Goal: Complete application form

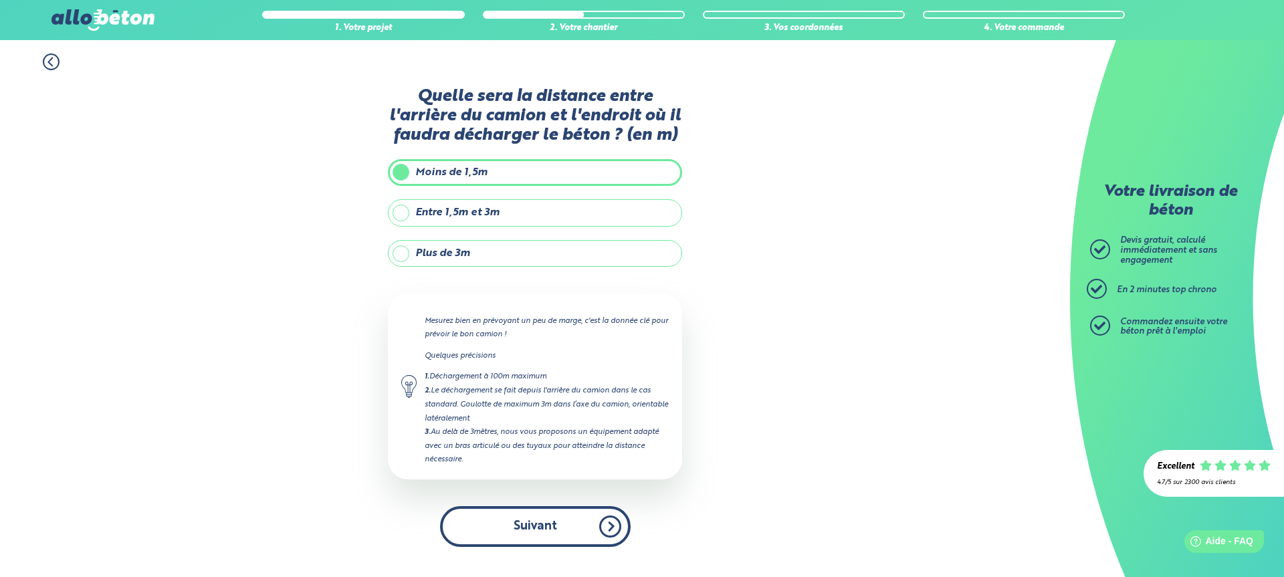
click at [532, 523] on button "Suivant" at bounding box center [535, 526] width 191 height 41
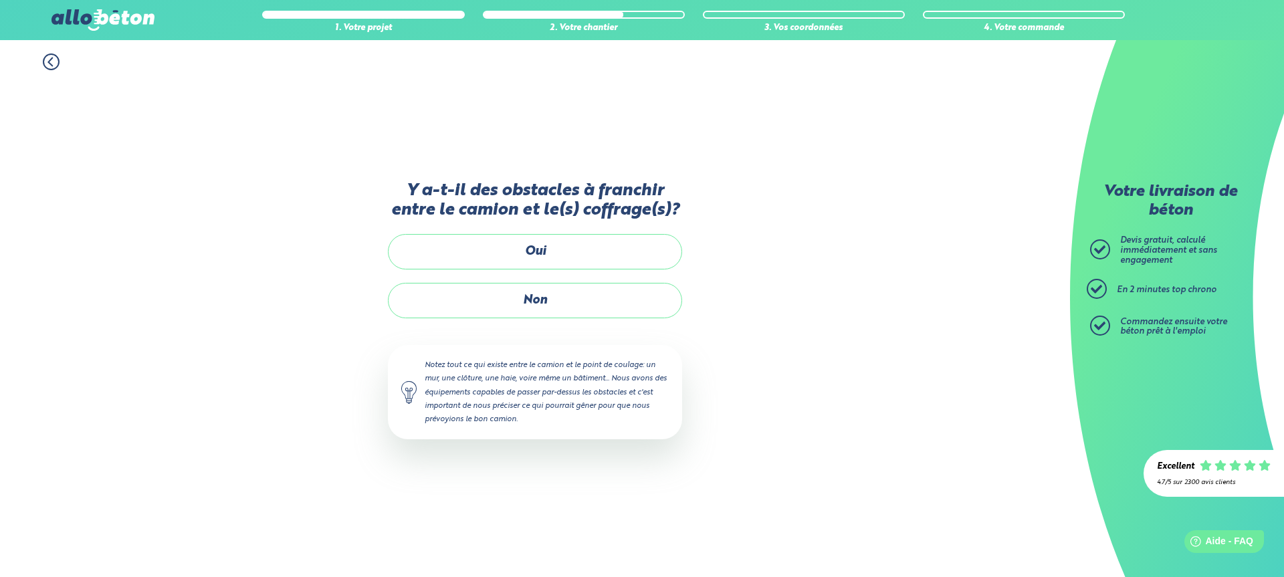
click at [542, 299] on label "Non" at bounding box center [535, 300] width 294 height 35
click at [0, 0] on input "Non" at bounding box center [0, 0] width 0 height 0
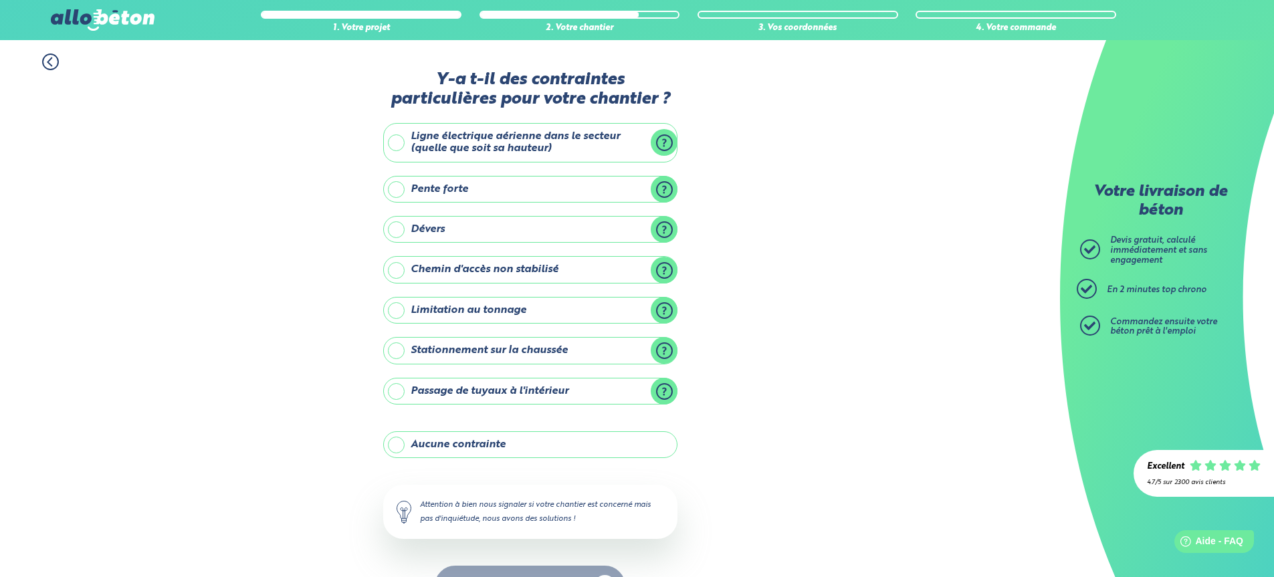
click at [476, 443] on label "Aucune contrainte" at bounding box center [530, 444] width 294 height 27
click at [0, 0] on input "Aucune contrainte" at bounding box center [0, 0] width 0 height 0
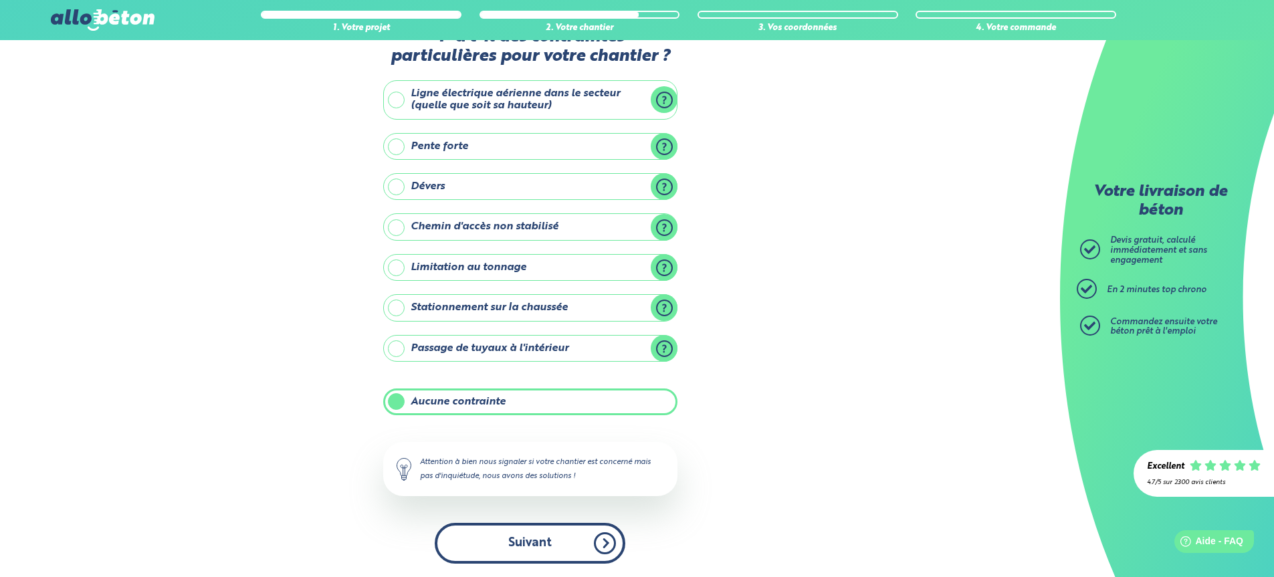
click at [526, 542] on button "Suivant" at bounding box center [530, 543] width 191 height 41
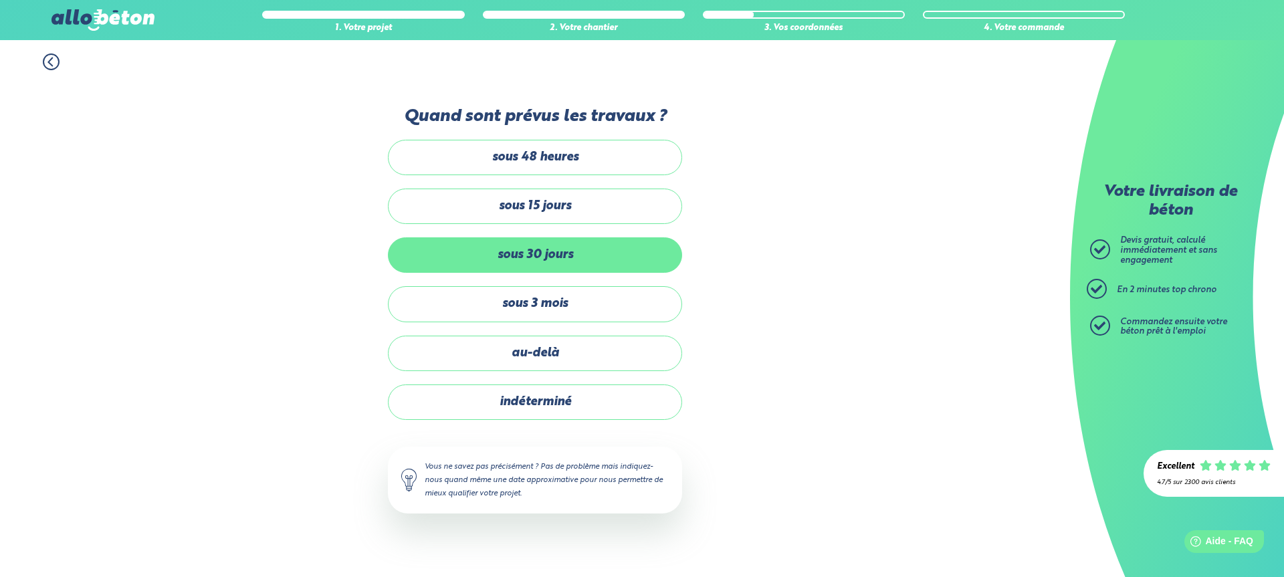
click at [544, 251] on label "sous 30 jours" at bounding box center [535, 254] width 294 height 35
click at [0, 0] on input "sous 30 jours" at bounding box center [0, 0] width 0 height 0
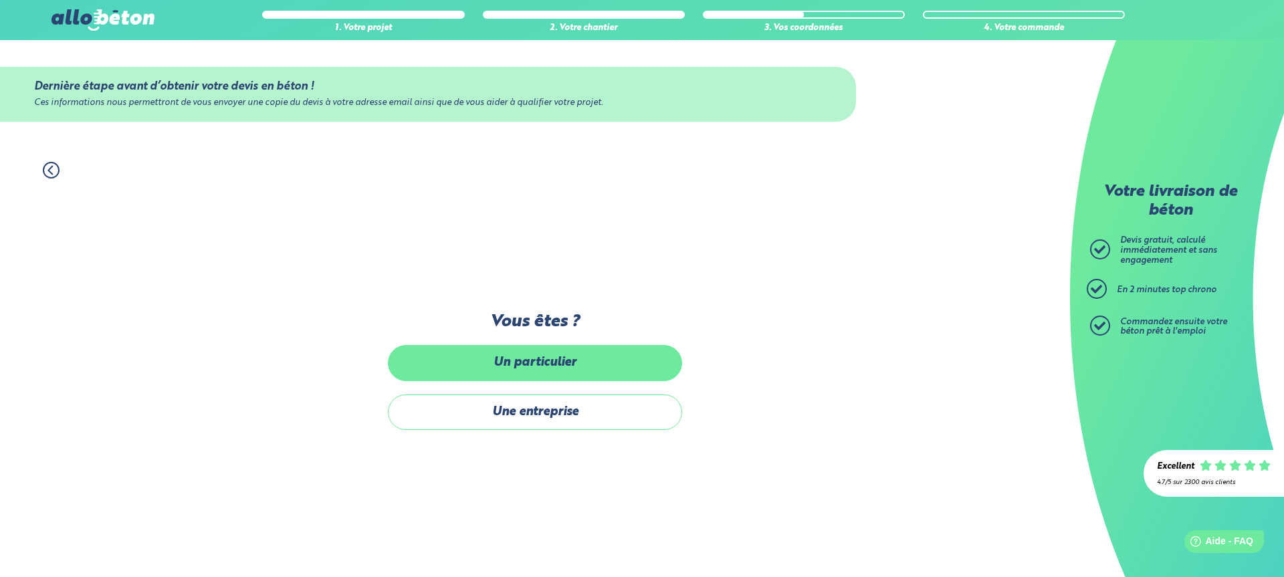
click at [510, 361] on label "Un particulier" at bounding box center [535, 362] width 294 height 35
click at [0, 0] on input "Un particulier" at bounding box center [0, 0] width 0 height 0
